Goal: Task Accomplishment & Management: Manage account settings

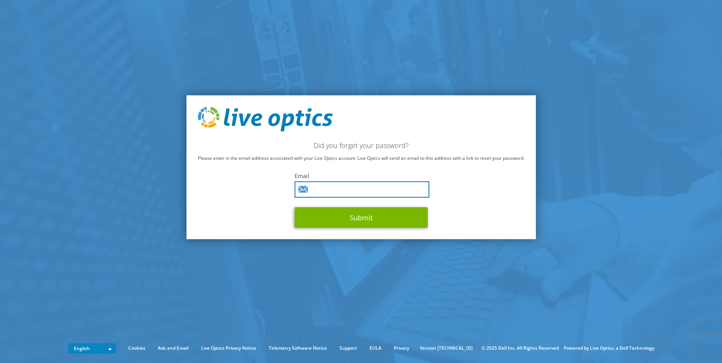
click at [332, 190] on input "text" at bounding box center [362, 190] width 135 height 16
type input "d.niquet@vdl.nl"
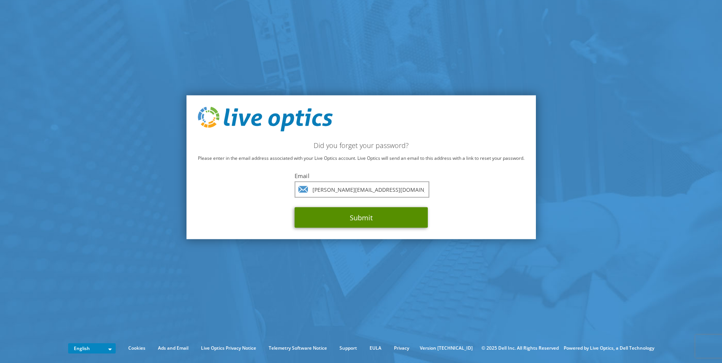
click at [332, 220] on button "Submit" at bounding box center [361, 217] width 133 height 21
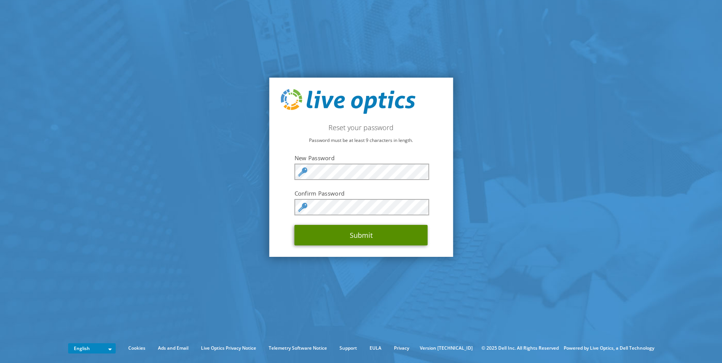
click at [359, 238] on button "Submit" at bounding box center [361, 235] width 133 height 21
